Goal: Task Accomplishment & Management: Complete application form

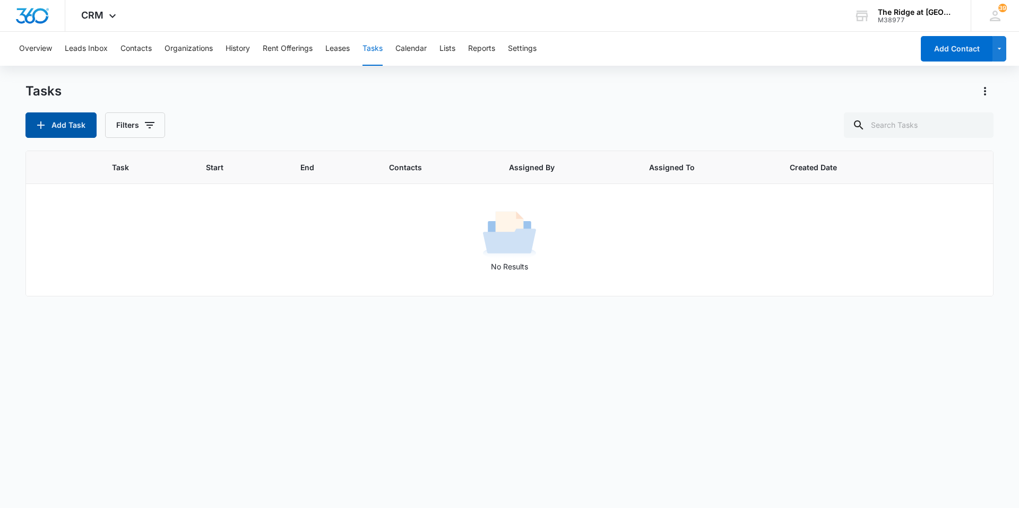
click at [45, 119] on icon "button" at bounding box center [40, 125] width 13 height 13
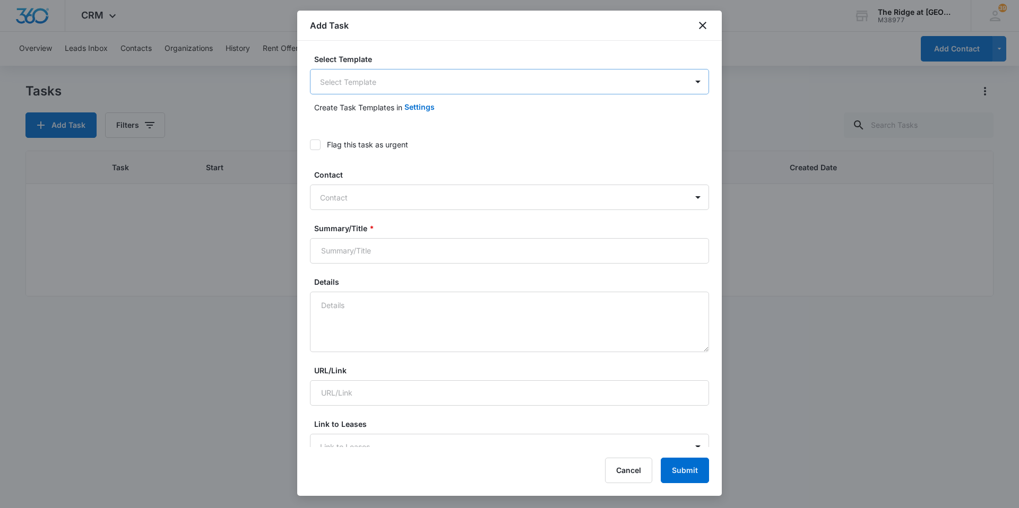
click at [404, 79] on body "CRM Apps Reputation Websites Forms CRM Email Social Content Intelligence Files …" at bounding box center [509, 254] width 1019 height 508
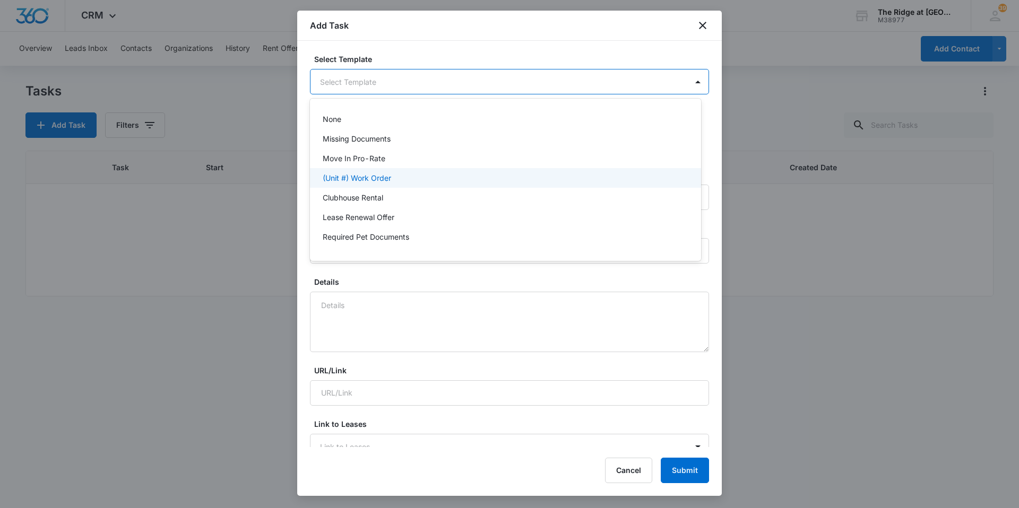
click at [378, 177] on p "(Unit #) Work Order" at bounding box center [357, 177] width 68 height 11
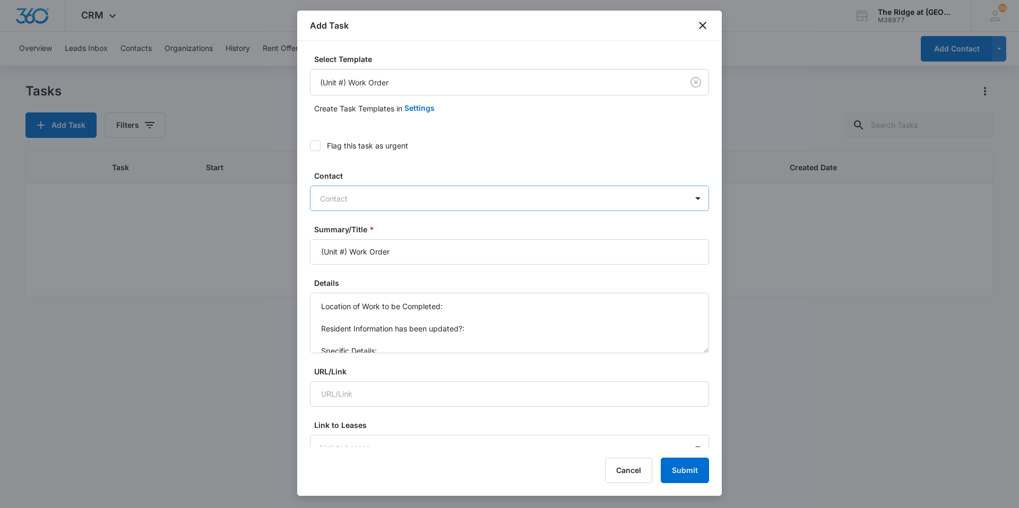
click at [413, 197] on div at bounding box center [503, 198] width 366 height 13
click at [350, 251] on input "(Unit #) Work Order" at bounding box center [509, 251] width 399 height 25
type input "4348-202 Work Order"
drag, startPoint x: 418, startPoint y: 349, endPoint x: 320, endPoint y: 295, distance: 111.4
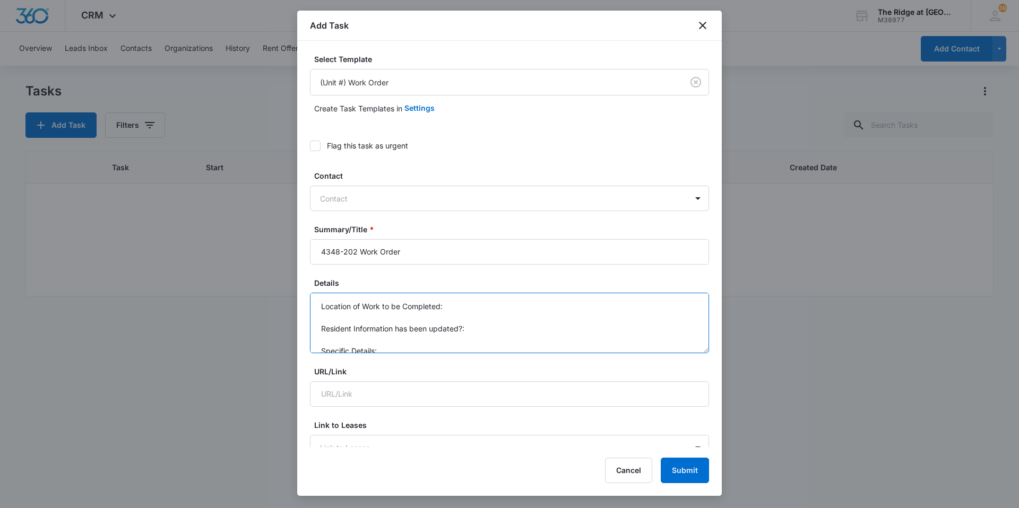
click at [320, 295] on textarea "Location of Work to be Completed: Resident Information has been updated?: Speci…" at bounding box center [509, 323] width 399 height 60
click at [603, 304] on textarea "Refrigerator filter needs replaced. tenant moved in March of this year. 1st tim…" at bounding box center [509, 323] width 399 height 60
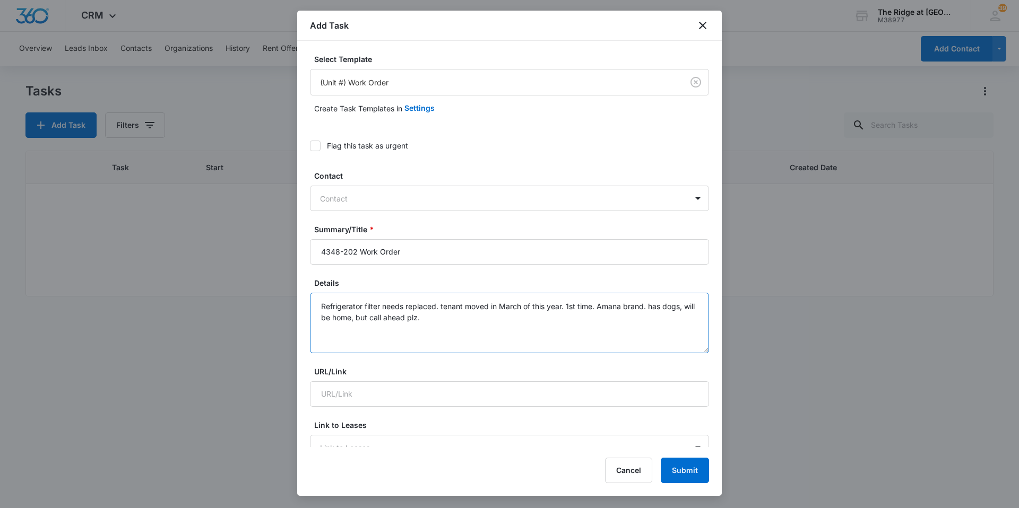
click at [649, 306] on textarea "Refrigerator filter needs replaced. tenant moved in March of this year. 1st tim…" at bounding box center [509, 323] width 399 height 60
click at [558, 327] on textarea "Refrigerator filter needs replaced. tenant moved in March of this year. 1st tim…" at bounding box center [509, 323] width 399 height 60
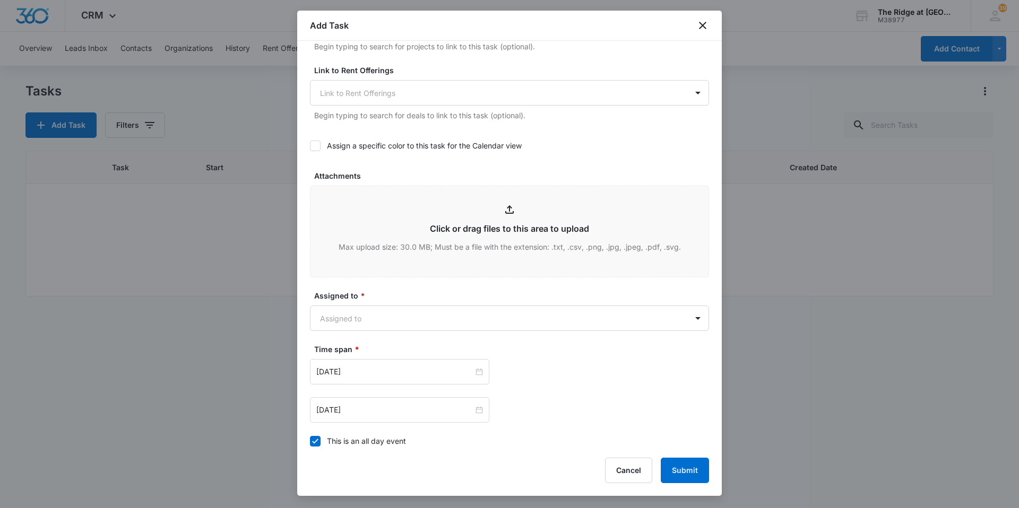
scroll to position [424, 0]
type textarea "Refrigerator filter needs replaced. tenant moved in March of this year. 1st tim…"
click at [371, 314] on body "CRM Apps Reputation Websites Forms CRM Email Social Content Intelligence Files …" at bounding box center [509, 254] width 1019 height 508
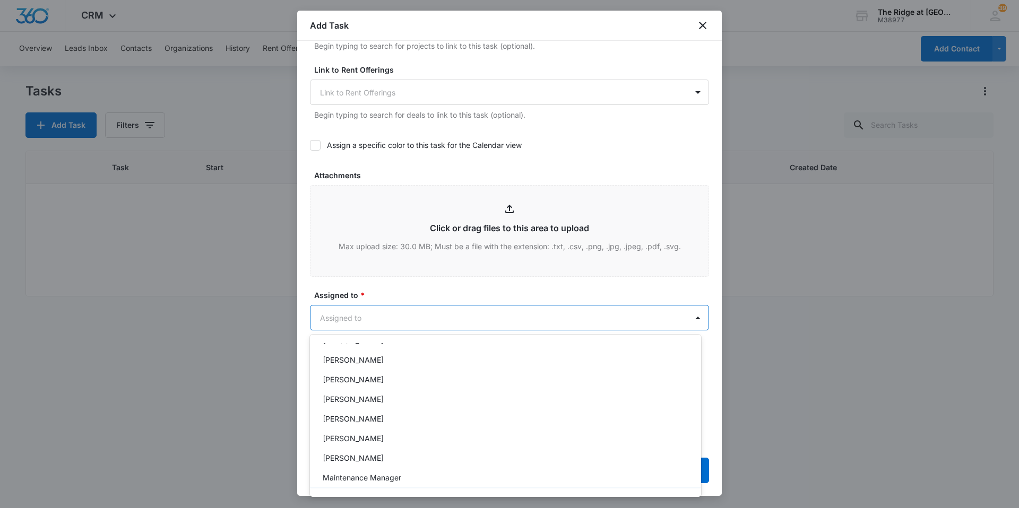
scroll to position [114, 0]
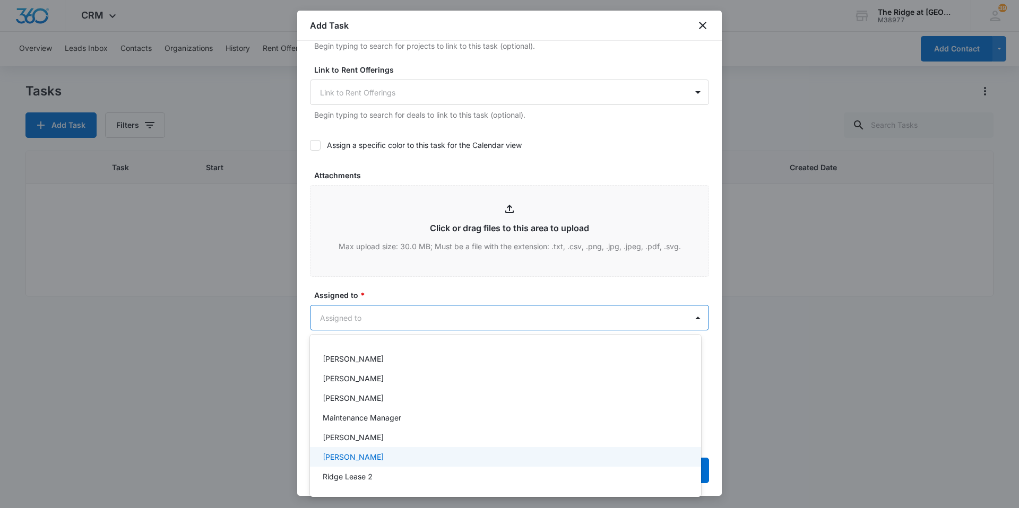
click at [365, 459] on p "[PERSON_NAME]" at bounding box center [353, 456] width 61 height 11
click at [458, 295] on div at bounding box center [509, 254] width 1019 height 508
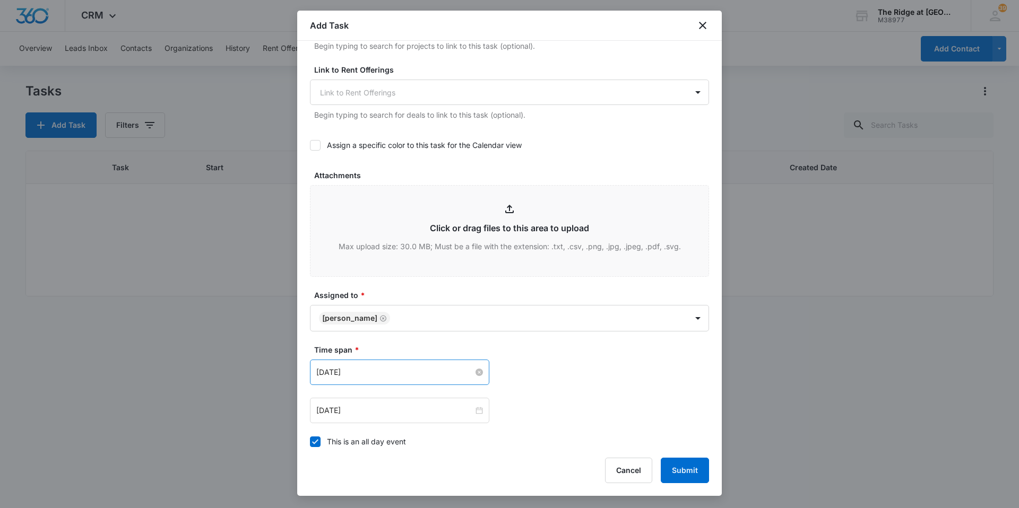
click at [407, 373] on input "[DATE]" at bounding box center [394, 373] width 157 height 12
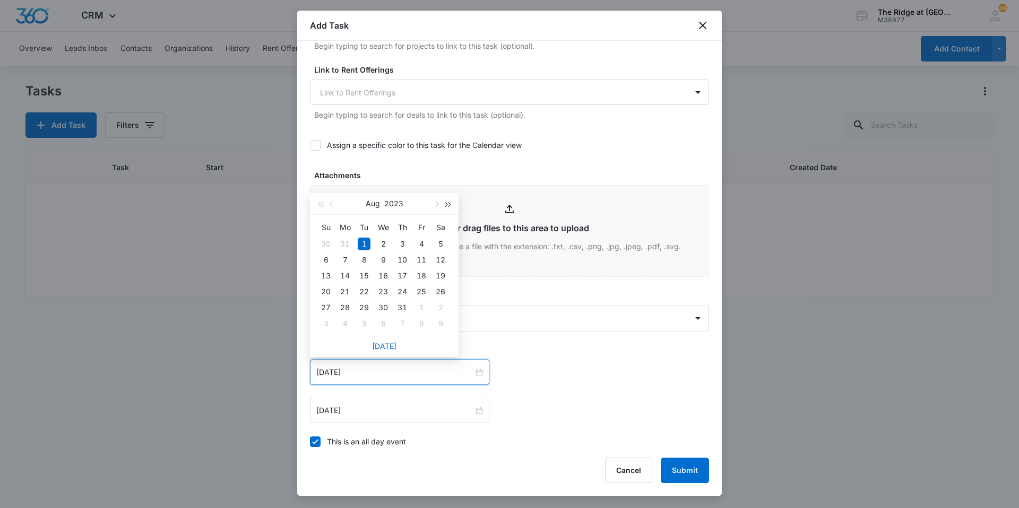
click at [447, 200] on button "button" at bounding box center [448, 203] width 12 height 21
click at [437, 207] on button "button" at bounding box center [436, 203] width 12 height 21
type input "[DATE]"
click at [362, 259] on div "9" at bounding box center [364, 260] width 13 height 13
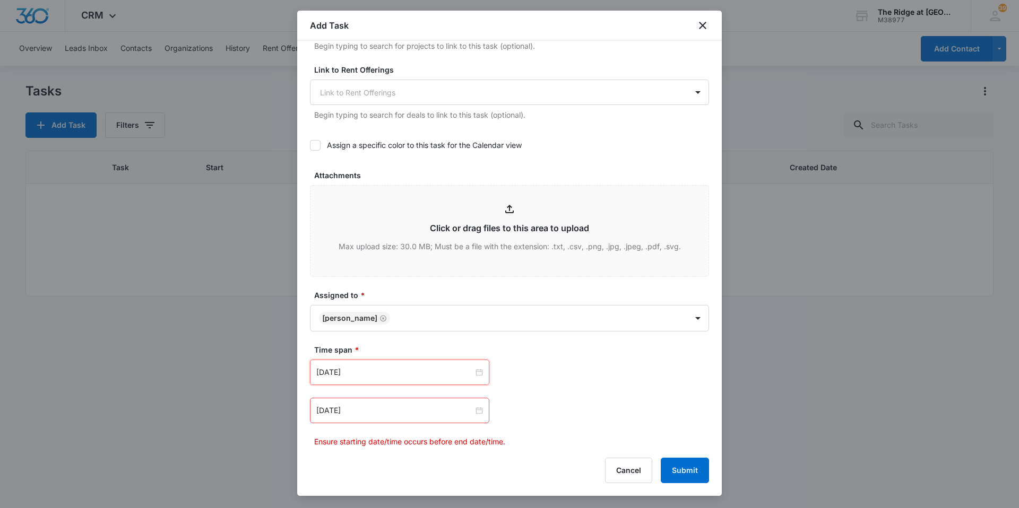
click at [482, 419] on div "[DATE]" at bounding box center [399, 410] width 179 height 25
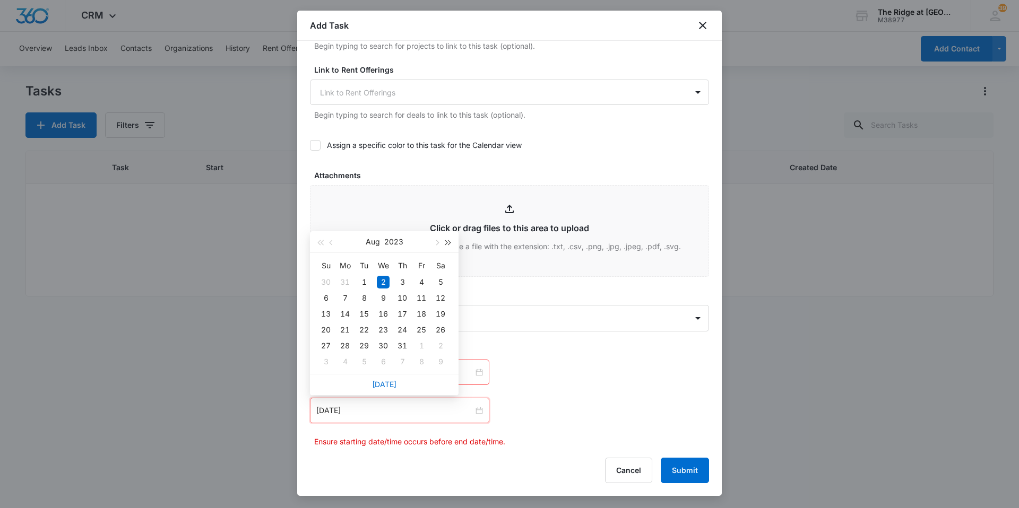
click at [443, 241] on button "button" at bounding box center [448, 241] width 12 height 21
click at [446, 241] on span "button" at bounding box center [448, 242] width 5 height 5
click at [436, 244] on span "button" at bounding box center [435, 242] width 5 height 5
type input "[DATE]"
click at [436, 298] on div "13" at bounding box center [440, 298] width 13 height 13
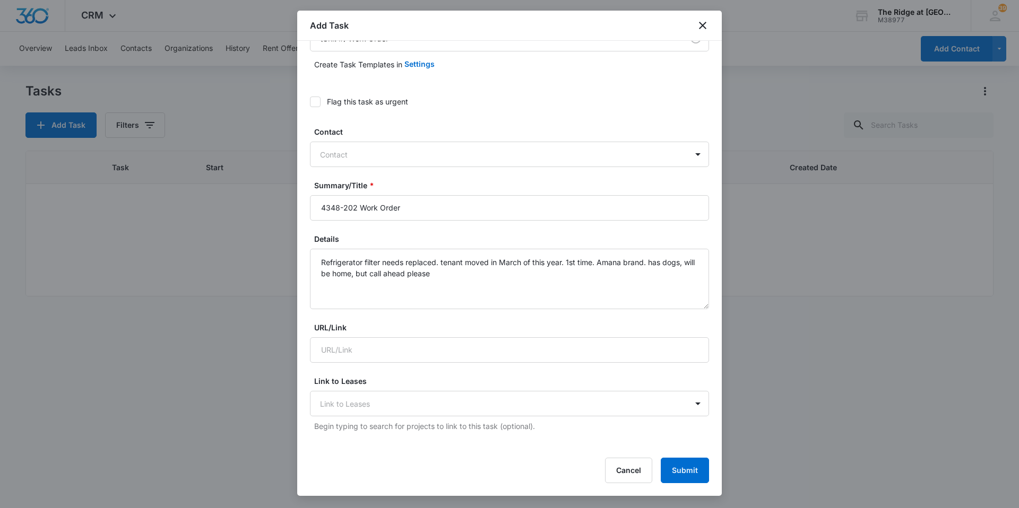
scroll to position [0, 0]
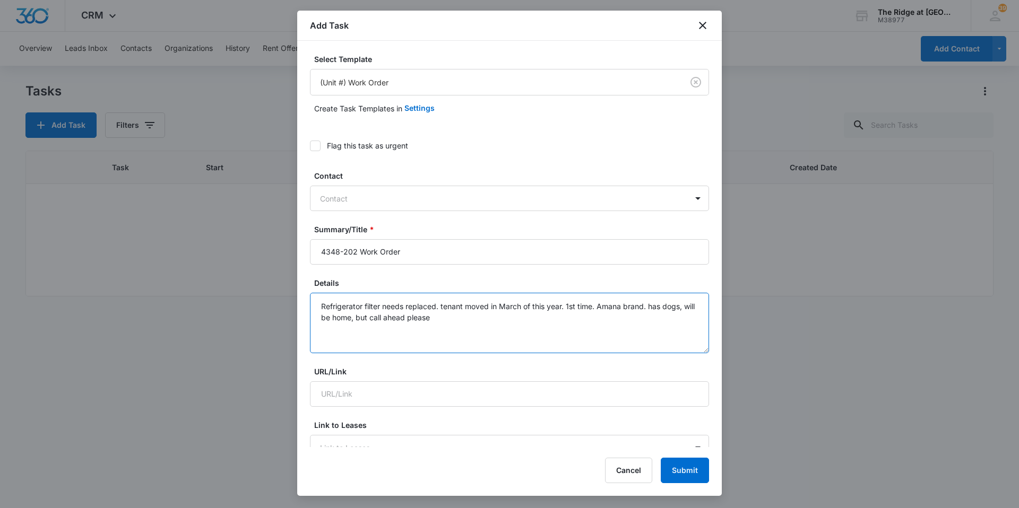
click at [541, 335] on textarea "Refrigerator filter needs replaced. tenant moved in March of this year. 1st tim…" at bounding box center [509, 323] width 399 height 60
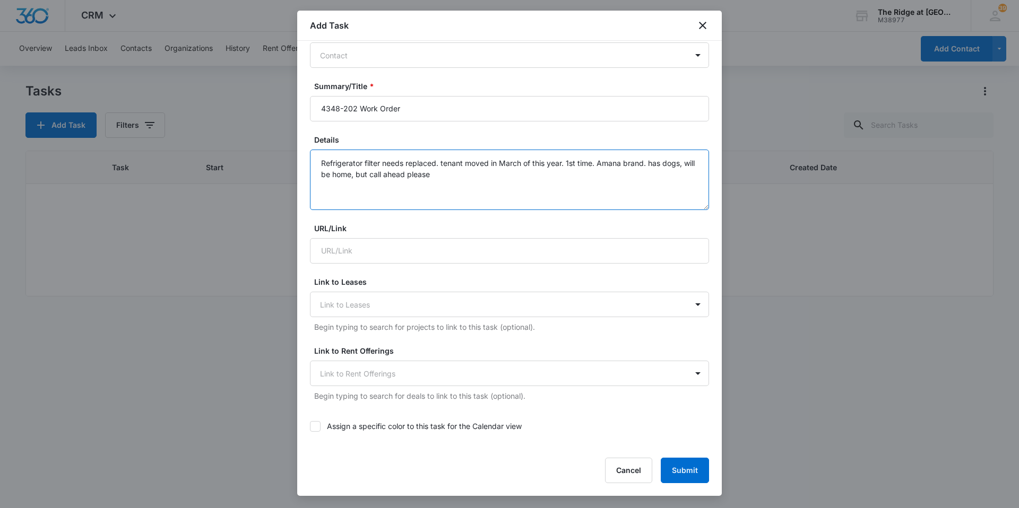
scroll to position [159, 0]
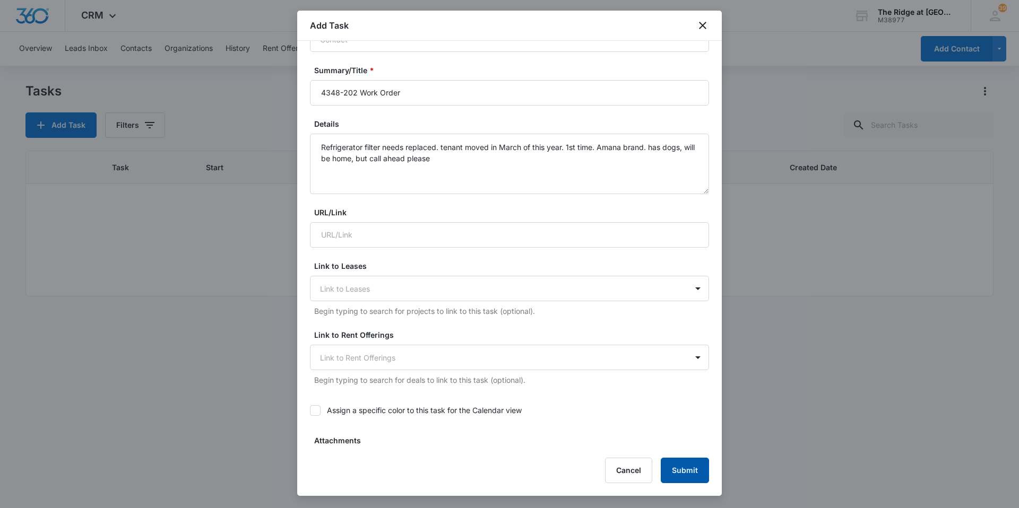
click at [687, 473] on button "Submit" at bounding box center [685, 470] width 48 height 25
